Goal: Task Accomplishment & Management: Manage account settings

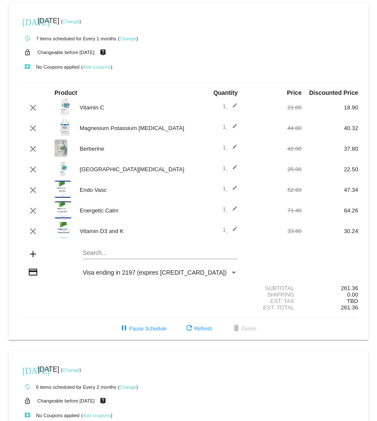
click at [234, 149] on mat-icon "edit" at bounding box center [233, 149] width 10 height 10
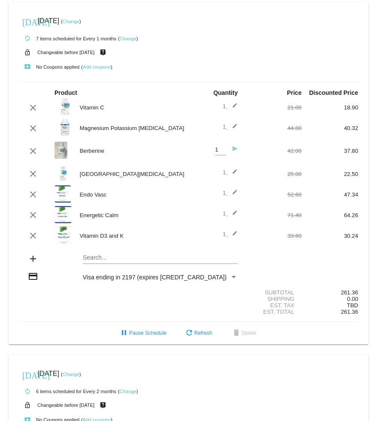
click at [233, 152] on mat-icon "send" at bounding box center [233, 151] width 10 height 10
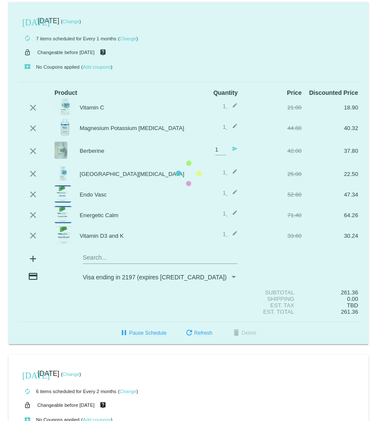
click at [222, 154] on mat-card "[DATE] [DATE] ( Change ) autorenew 7 items scheduled for Every 1 months ( Chang…" at bounding box center [189, 173] width 360 height 342
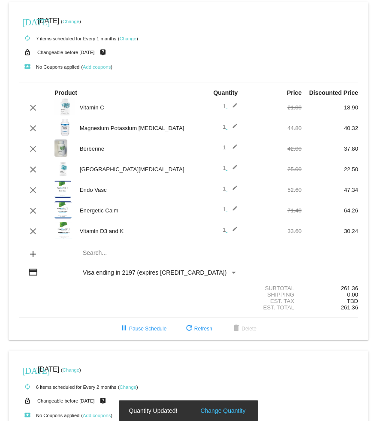
click at [231, 150] on mat-icon "edit" at bounding box center [233, 149] width 10 height 10
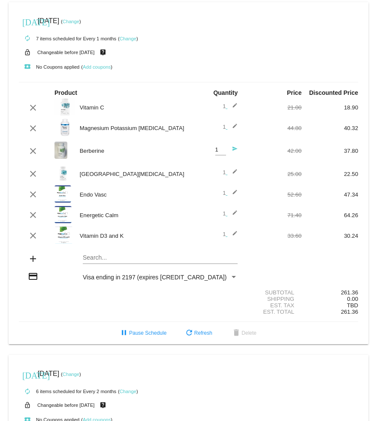
click at [218, 152] on input "1" at bounding box center [221, 150] width 11 height 6
type input "2"
click at [237, 149] on mat-icon "send" at bounding box center [233, 151] width 10 height 10
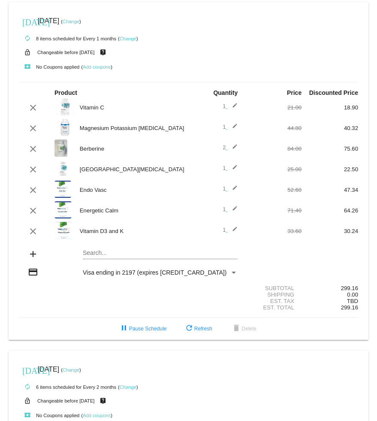
click at [106, 254] on mat-card "[DATE] [DATE] ( Change ) autorenew 8 items scheduled for Every 1 months ( Chang…" at bounding box center [189, 171] width 360 height 338
type input "Night"
click at [107, 277] on div "Night Calm" at bounding box center [160, 268] width 155 height 21
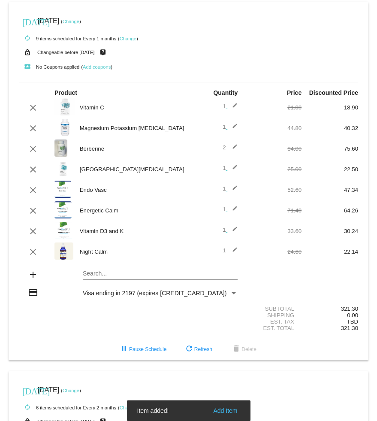
click at [237, 255] on mat-icon "edit" at bounding box center [233, 252] width 10 height 10
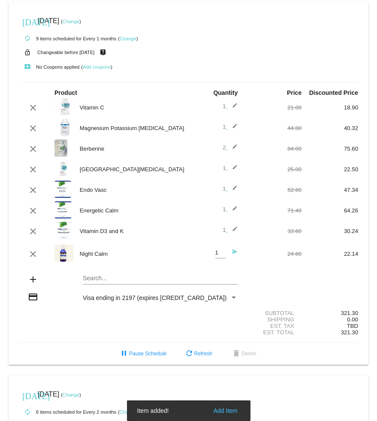
click at [220, 256] on input "1" at bounding box center [221, 253] width 11 height 6
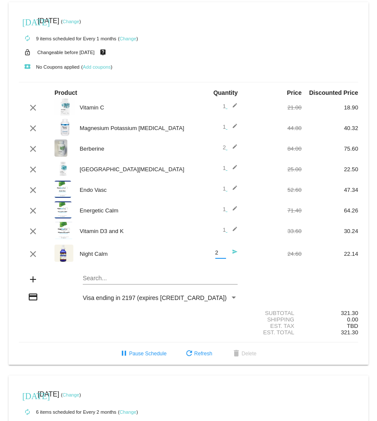
type input "2"
click at [235, 259] on mat-icon "send" at bounding box center [233, 254] width 10 height 10
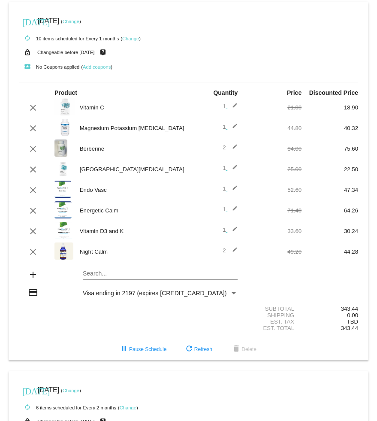
click at [38, 129] on button "clear" at bounding box center [33, 128] width 14 height 10
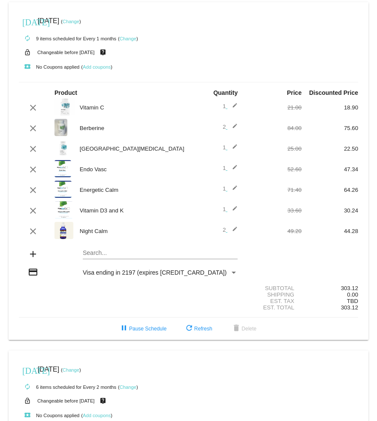
click at [116, 257] on mat-card "[DATE] [DATE] ( Change ) autorenew 9 items scheduled for Every 1 months ( Chang…" at bounding box center [189, 171] width 360 height 338
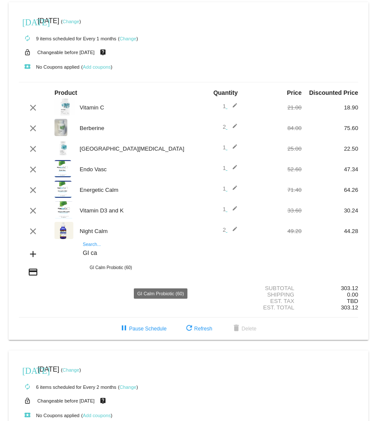
type input "GI ca"
click at [130, 273] on div "GI Calm Probiotic (60)" at bounding box center [160, 268] width 155 height 21
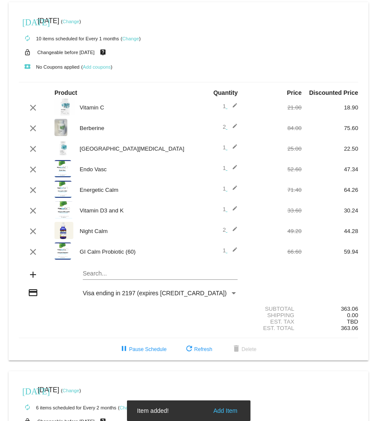
click at [232, 174] on mat-icon "edit" at bounding box center [233, 169] width 10 height 10
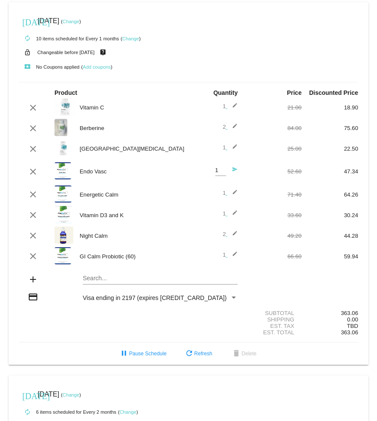
click at [225, 174] on input "1" at bounding box center [221, 170] width 11 height 6
type input "2"
click at [235, 174] on mat-icon "send" at bounding box center [233, 172] width 10 height 10
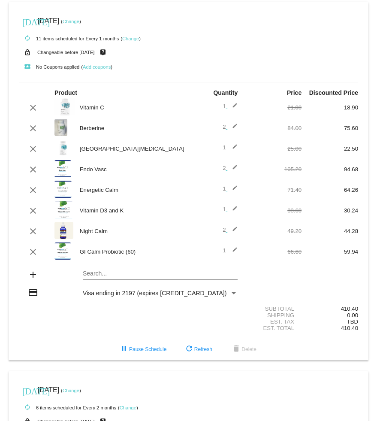
click at [38, 151] on button "clear" at bounding box center [33, 149] width 14 height 10
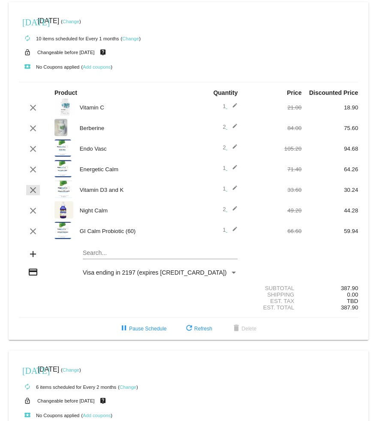
click at [34, 189] on mat-icon "clear" at bounding box center [33, 190] width 10 height 10
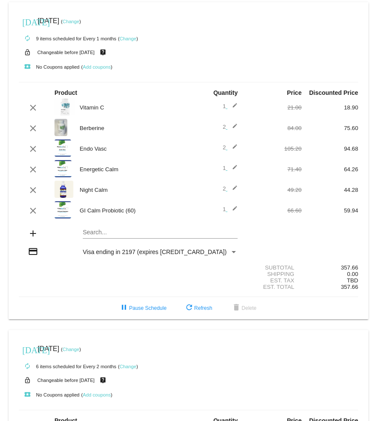
click at [234, 133] on mat-icon "edit" at bounding box center [233, 128] width 10 height 10
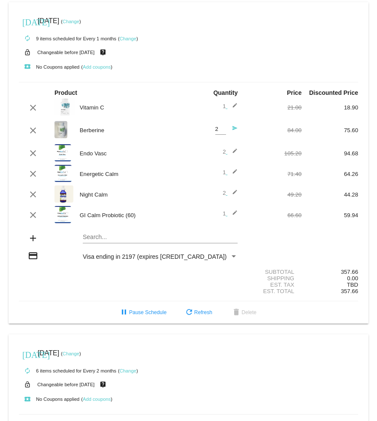
click at [224, 133] on input "2" at bounding box center [221, 129] width 11 height 6
type input "1"
click at [237, 130] on mat-icon "send" at bounding box center [233, 130] width 10 height 10
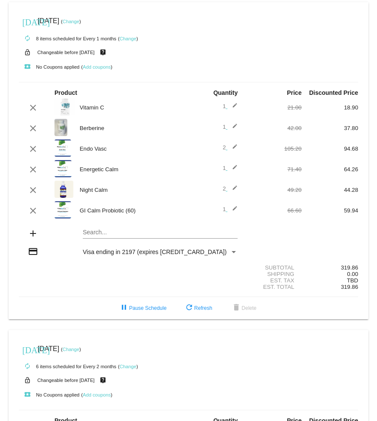
click at [234, 152] on mat-icon "edit" at bounding box center [233, 149] width 10 height 10
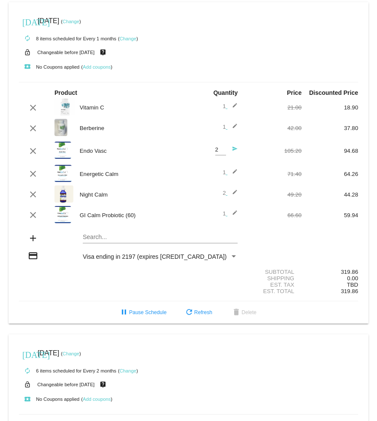
click at [237, 150] on mat-icon "send" at bounding box center [233, 151] width 10 height 10
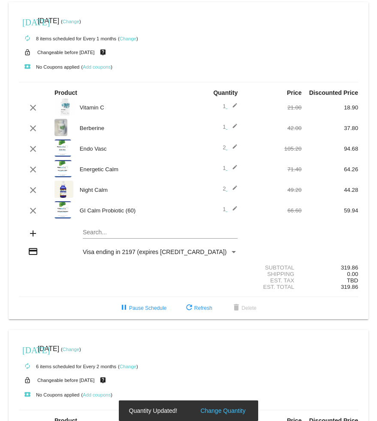
click at [232, 152] on mat-icon "edit" at bounding box center [233, 149] width 10 height 10
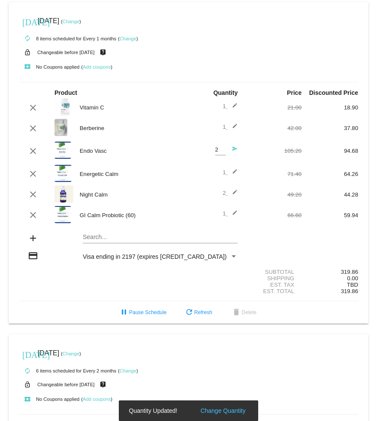
click at [221, 153] on input "2" at bounding box center [221, 150] width 11 height 6
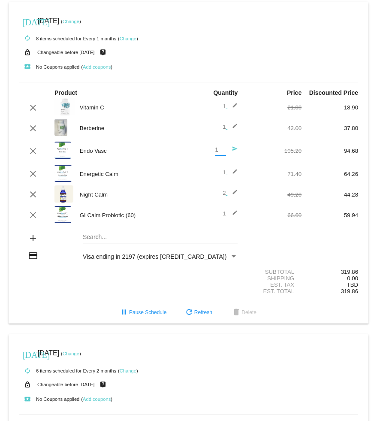
type input "1"
click at [236, 153] on mat-icon "send" at bounding box center [233, 151] width 10 height 10
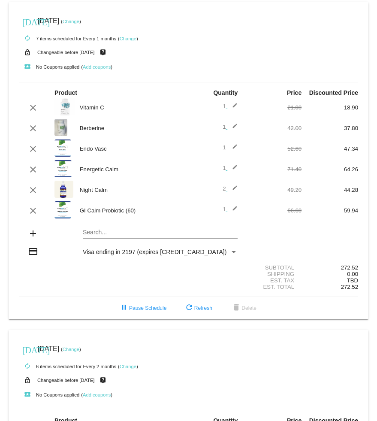
click at [79, 23] on link "Change" at bounding box center [71, 21] width 17 height 5
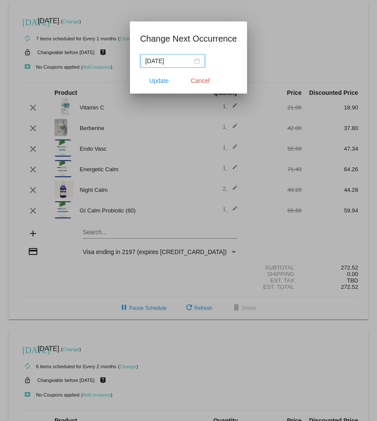
click at [196, 58] on nz-date-picker "[DATE]" at bounding box center [172, 61] width 65 height 14
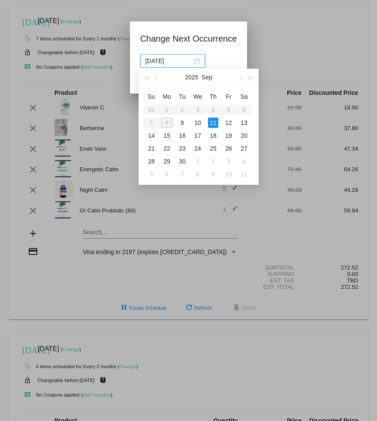
click at [183, 124] on div "9" at bounding box center [182, 123] width 10 height 10
type input "[DATE]"
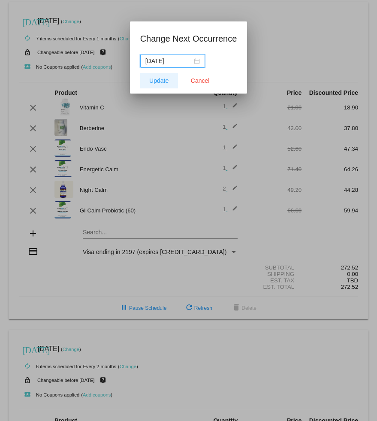
click at [158, 78] on span "Update" at bounding box center [158, 80] width 19 height 7
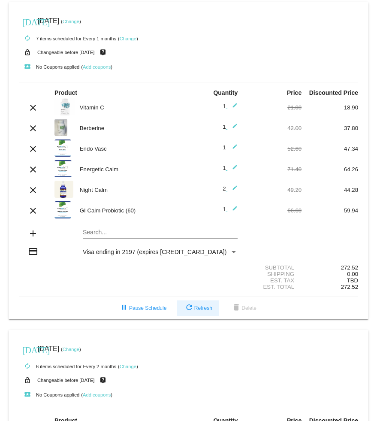
click at [207, 311] on span "refresh Refresh" at bounding box center [198, 308] width 28 height 6
click at [200, 316] on button "refresh Refresh" at bounding box center [198, 308] width 42 height 15
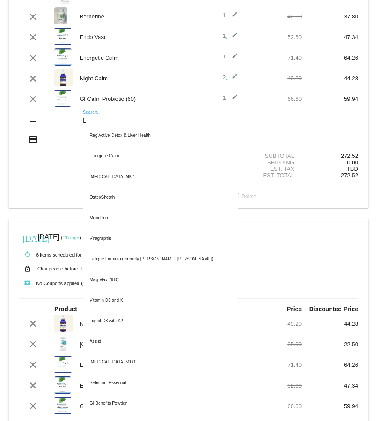
type input "L"
